Goal: Task Accomplishment & Management: Manage account settings

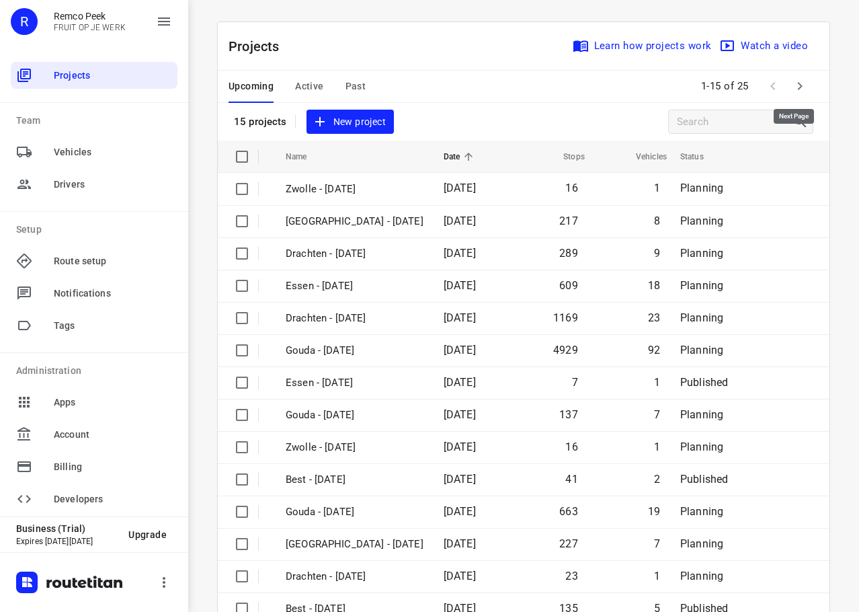
click at [801, 79] on icon "button" at bounding box center [800, 86] width 16 height 16
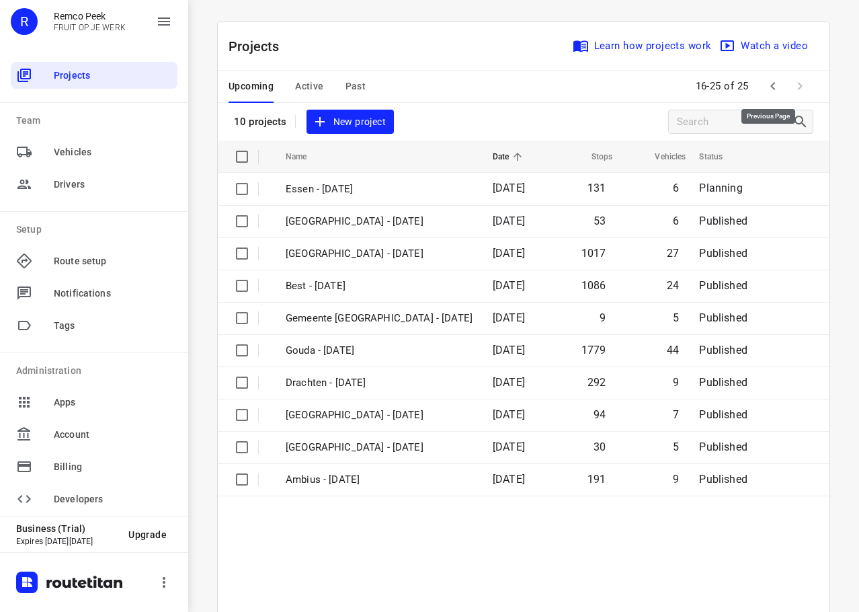
click at [771, 87] on icon "button" at bounding box center [773, 86] width 16 height 16
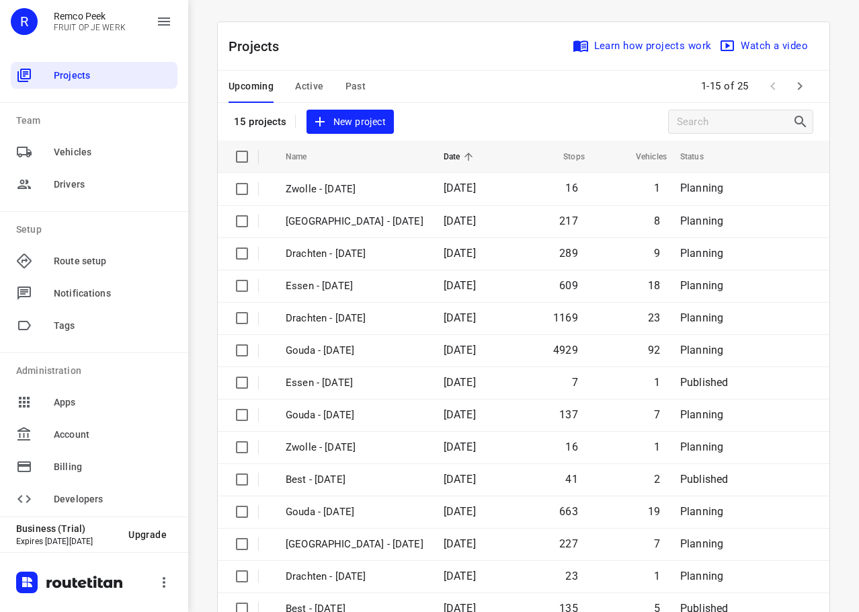
click at [797, 81] on icon "button" at bounding box center [800, 86] width 16 height 16
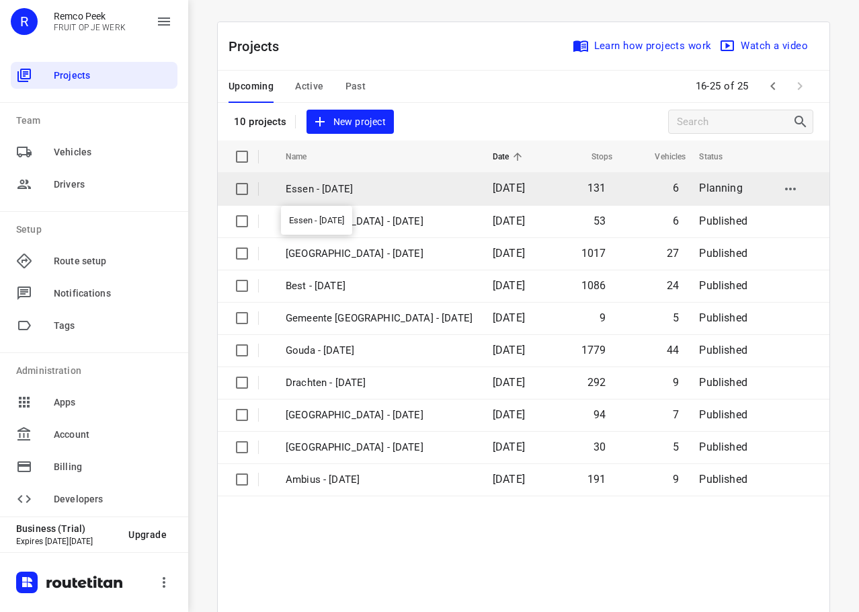
click at [329, 191] on p "Essen - [DATE]" at bounding box center [379, 189] width 187 height 15
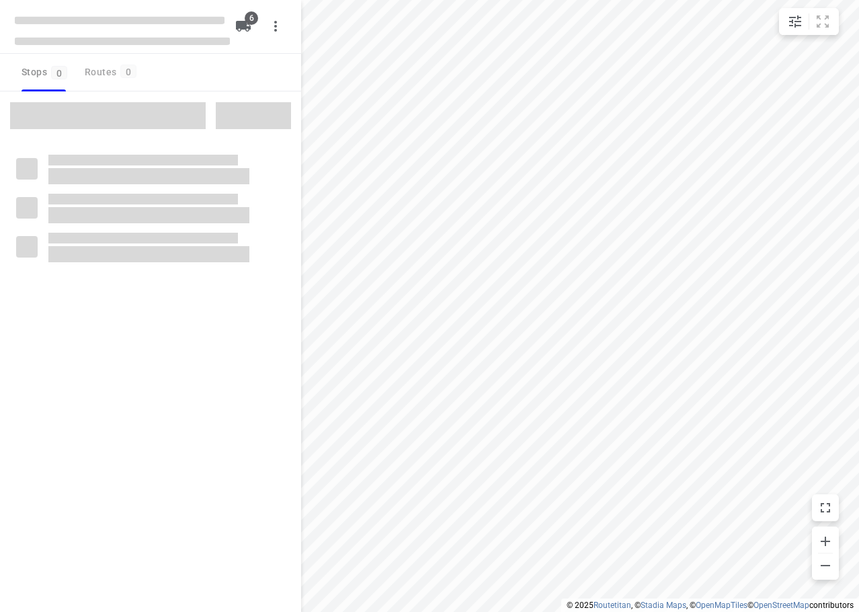
checkbox input "true"
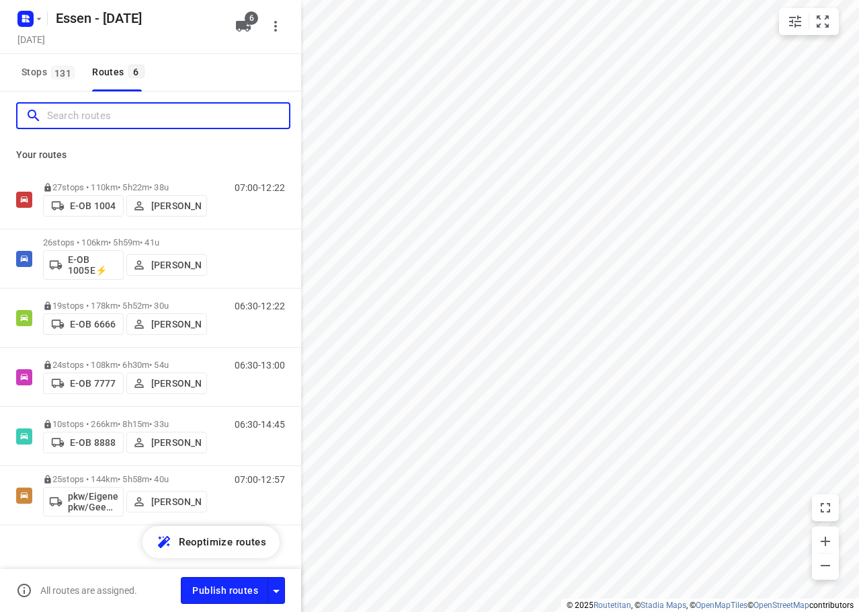
click at [108, 108] on input "Search routes" at bounding box center [168, 116] width 242 height 21
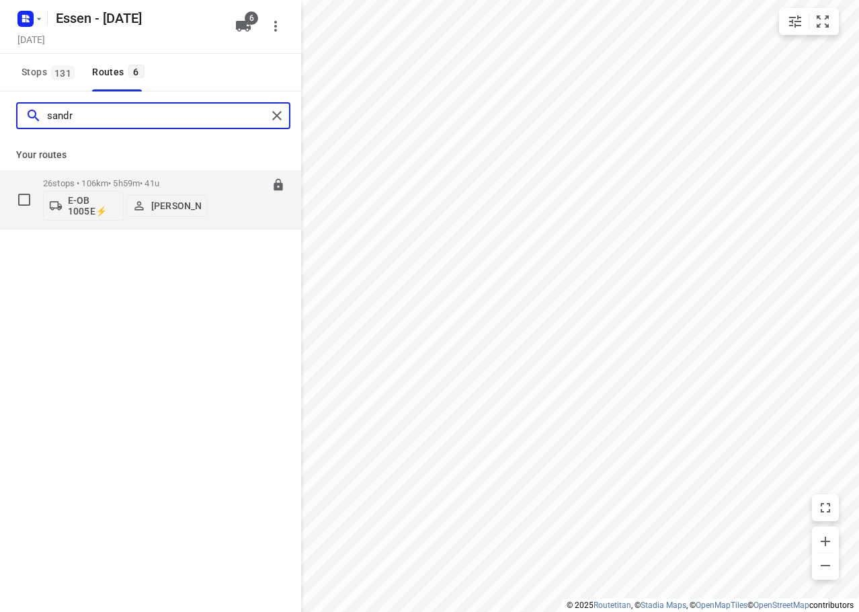
type input "sandr"
click at [155, 181] on p "26 stops • 106km • 5h59m • 41u" at bounding box center [125, 183] width 164 height 10
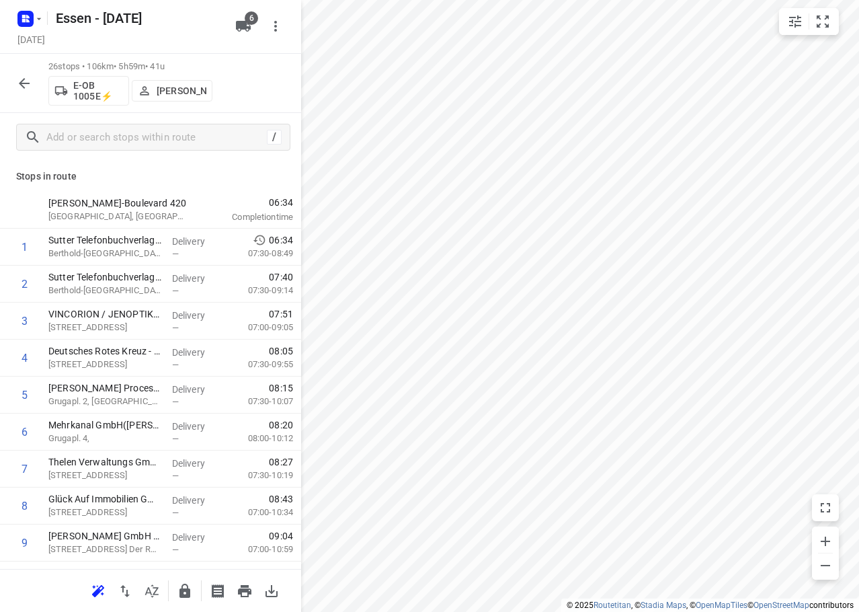
click at [19, 77] on icon "button" at bounding box center [24, 83] width 16 height 16
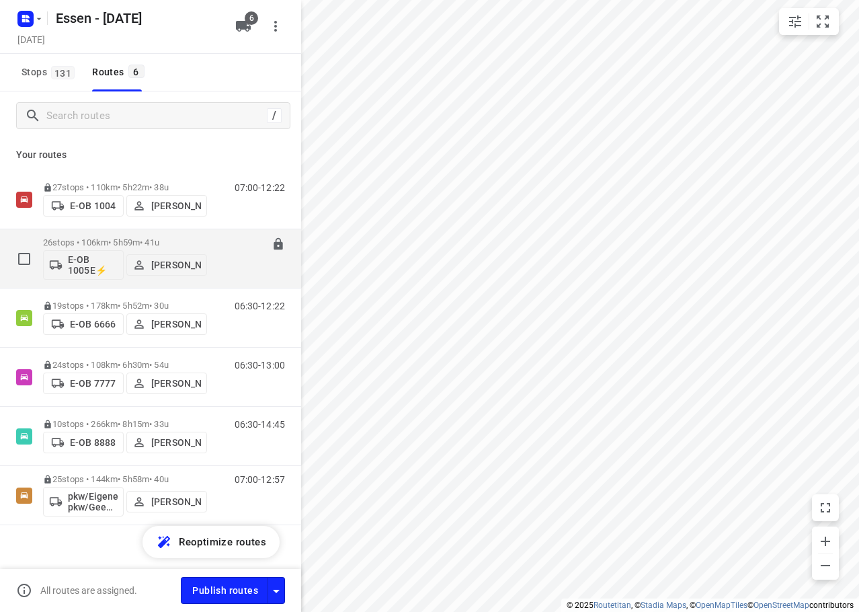
click at [153, 235] on div "26 stops • 106km • 5h59m • [DATE] E-OB 1005E⚡ [PERSON_NAME]" at bounding box center [125, 259] width 164 height 56
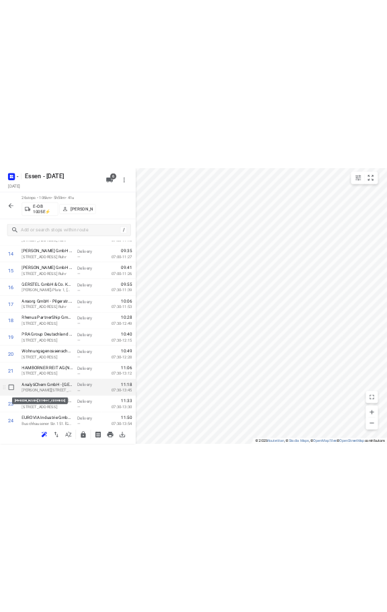
scroll to position [658, 0]
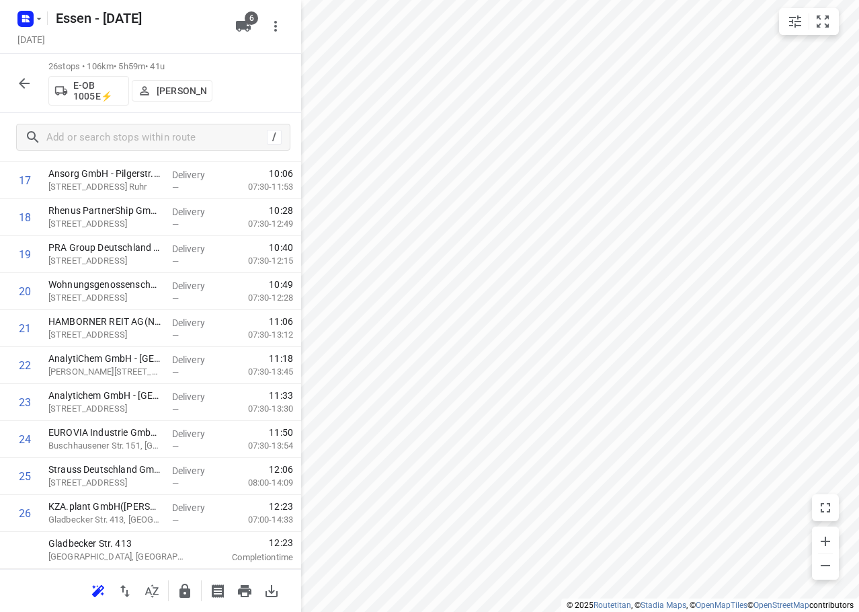
click at [30, 74] on button "button" at bounding box center [24, 83] width 27 height 27
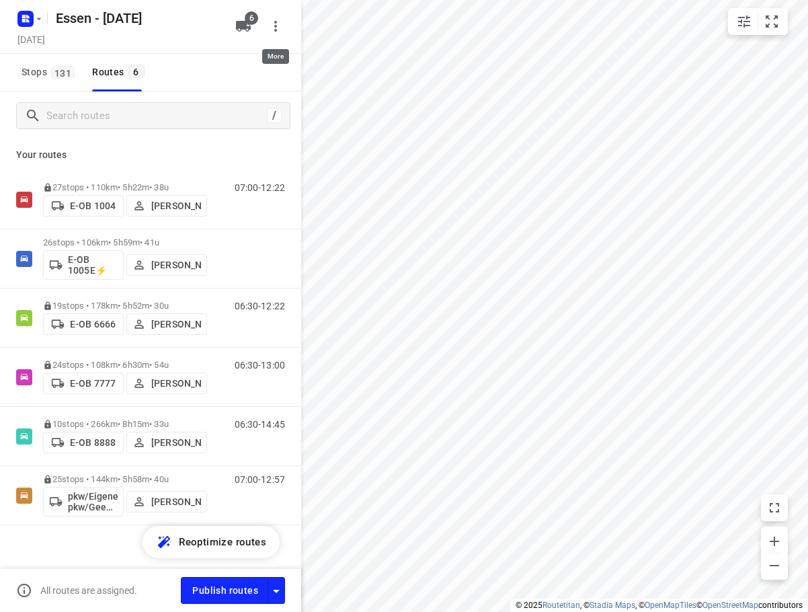
click at [280, 29] on icon "button" at bounding box center [276, 26] width 16 height 16
click at [218, 54] on div "Routing settings" at bounding box center [219, 57] width 118 height 11
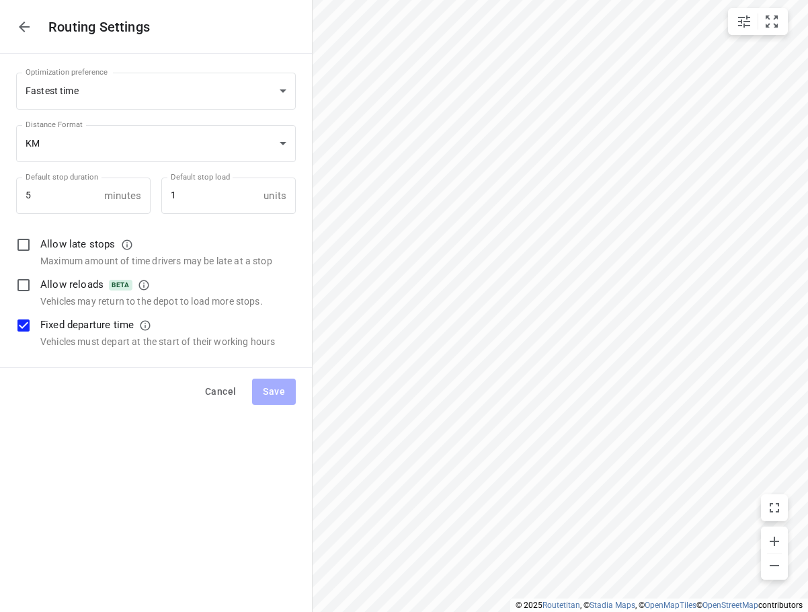
click at [25, 23] on icon "button" at bounding box center [24, 27] width 16 height 16
